Goal: Find contact information: Find contact information

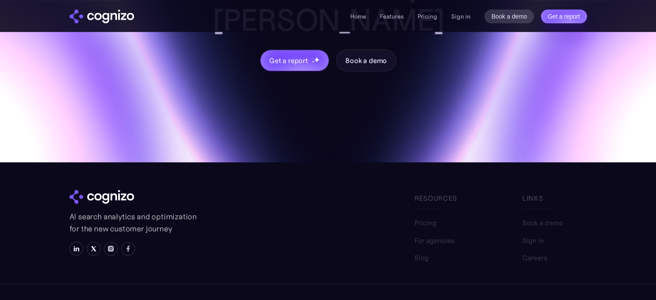
scroll to position [3502, 0]
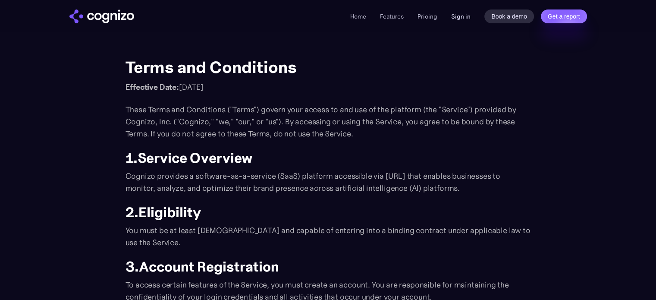
scroll to position [276, 0]
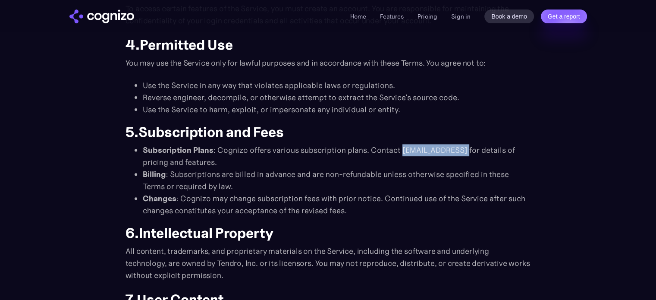
drag, startPoint x: 399, startPoint y: 151, endPoint x: 460, endPoint y: 148, distance: 60.9
click at [460, 148] on li "Subscription Plans : Cognizo offers various subscription plans. Contact sales@c…" at bounding box center [337, 156] width 388 height 24
copy li "sales@cognizo.ai"
